Goal: Task Accomplishment & Management: Complete application form

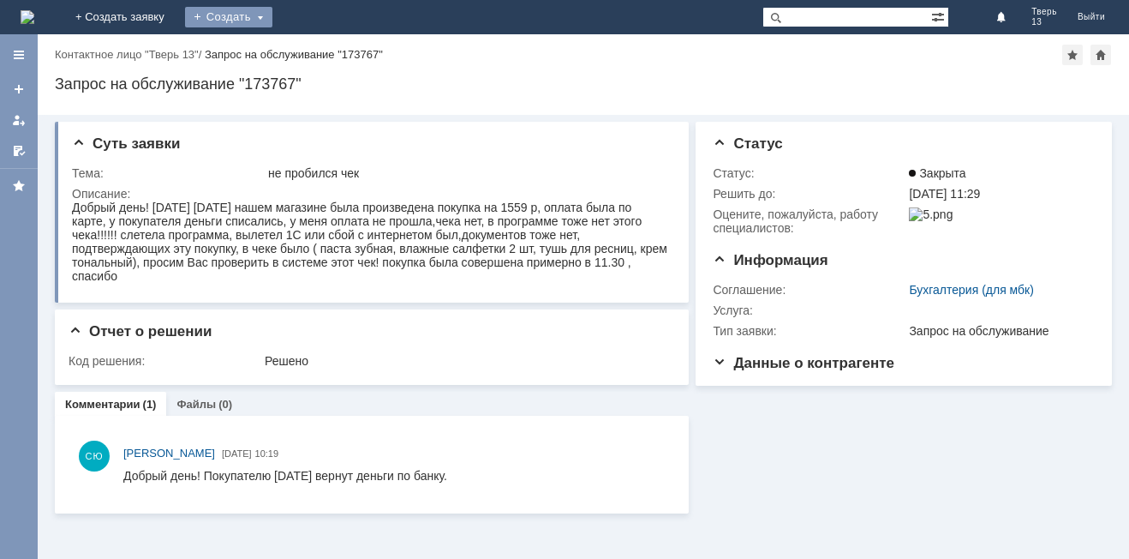
click at [272, 19] on div "Создать" at bounding box center [228, 17] width 87 height 21
click at [319, 48] on link "Заявка" at bounding box center [253, 51] width 130 height 21
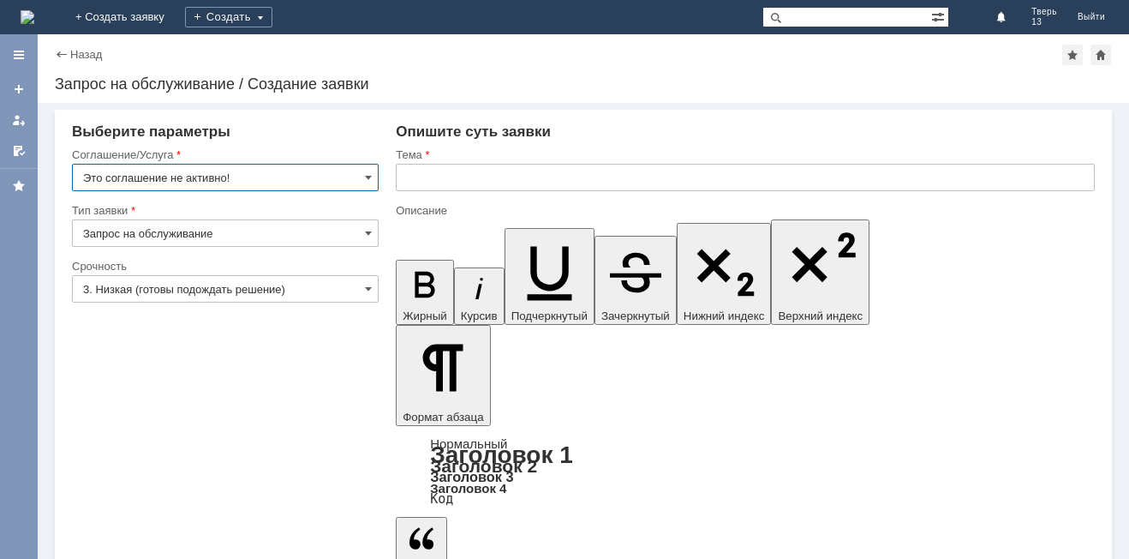
click at [314, 171] on input "Это соглашение не активно!" at bounding box center [225, 177] width 307 height 27
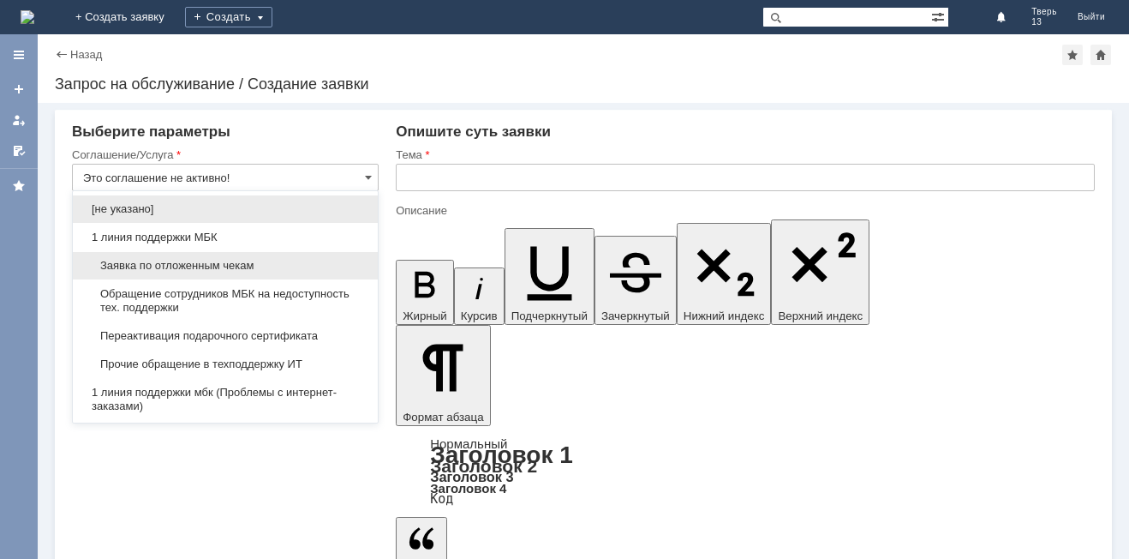
click at [242, 268] on span "Заявка по отложенным чекам" at bounding box center [225, 266] width 284 height 14
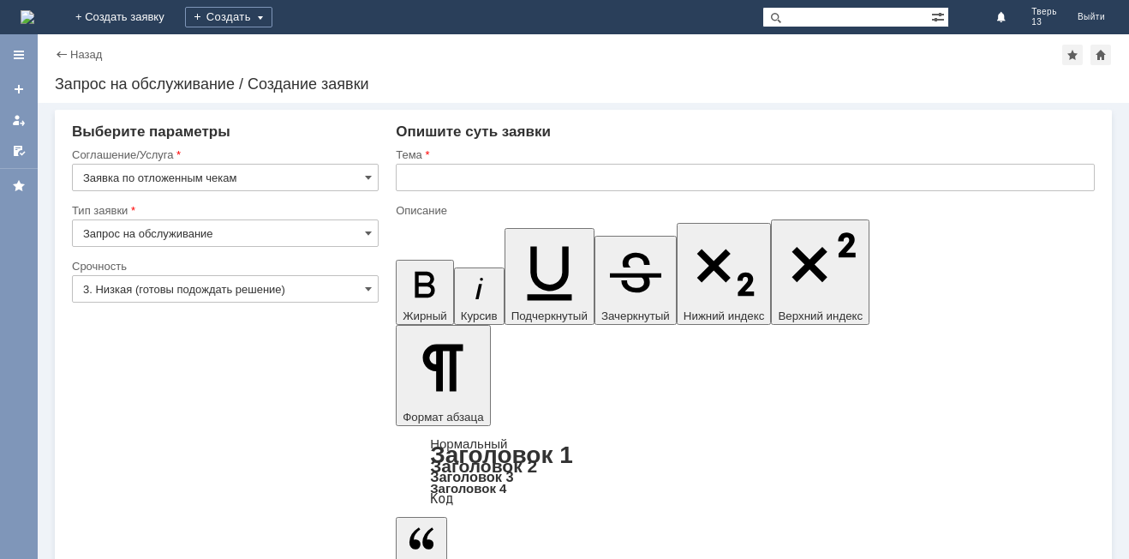
type input "Заявка по отложенным чекам"
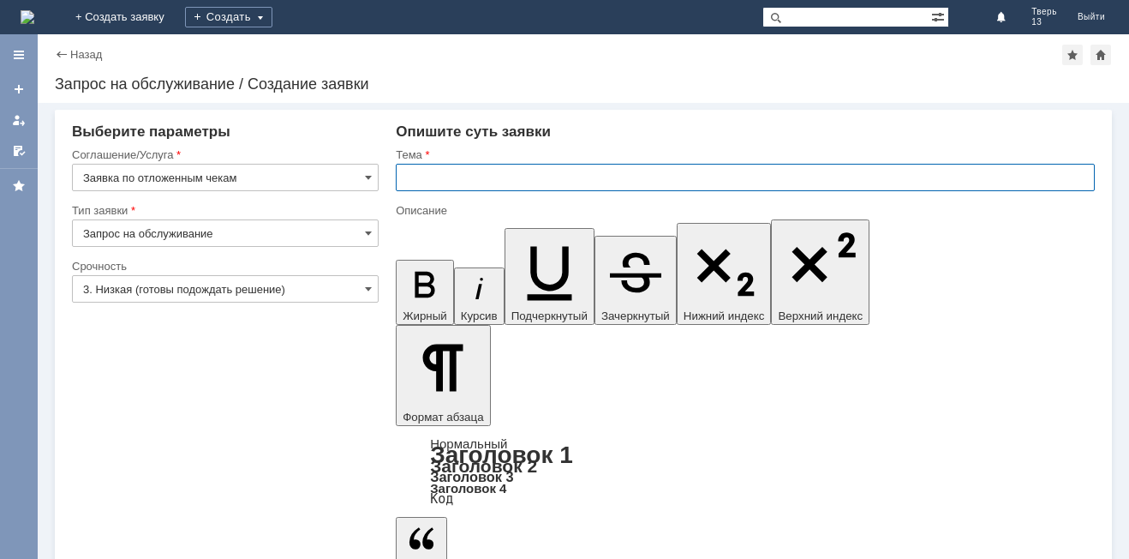
click at [504, 169] on input "text" at bounding box center [745, 177] width 699 height 27
type input "оч"
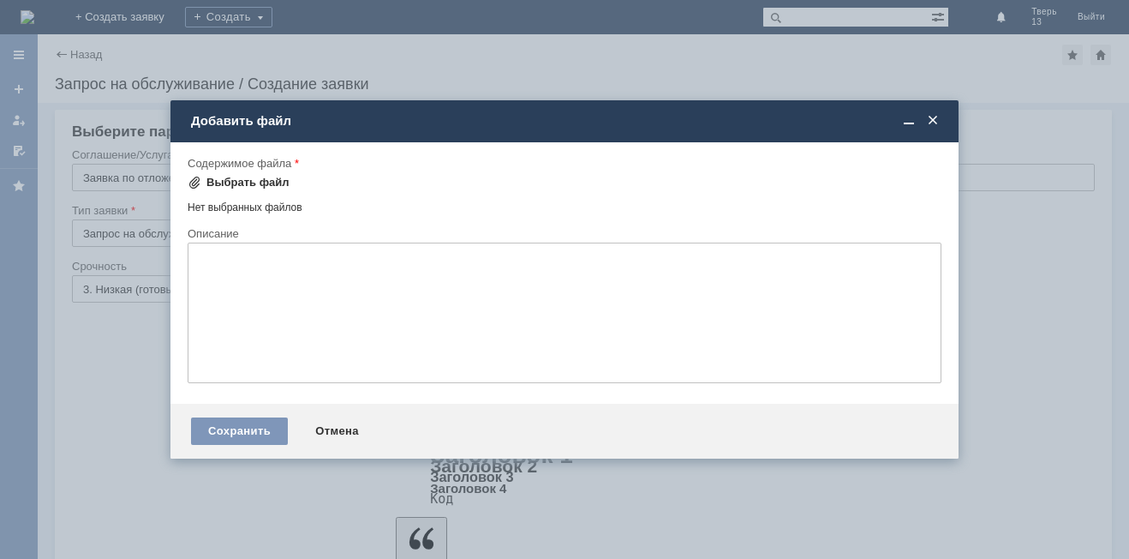
click at [256, 178] on div "Выбрать файл" at bounding box center [247, 183] width 83 height 14
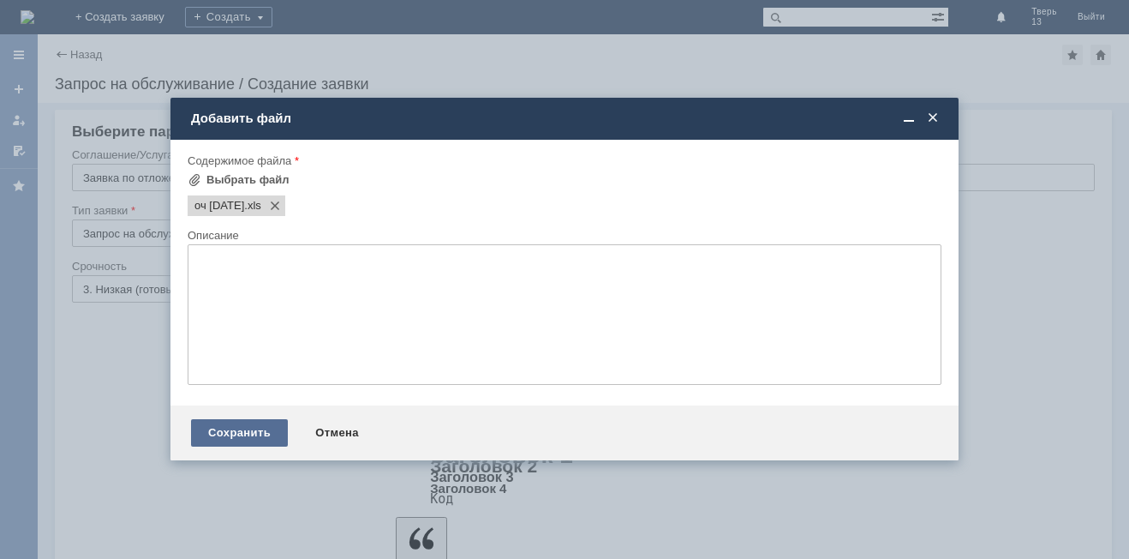
click at [260, 436] on div "Сохранить" at bounding box center [239, 432] width 97 height 27
